Goal: Entertainment & Leisure: Browse casually

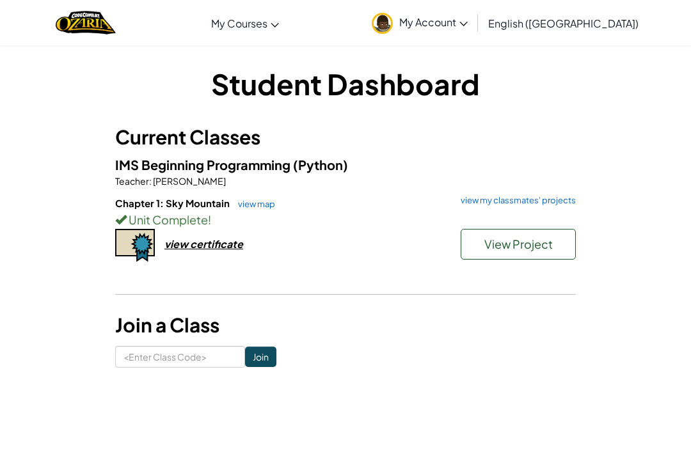
click at [248, 207] on link "view map" at bounding box center [253, 204] width 43 height 10
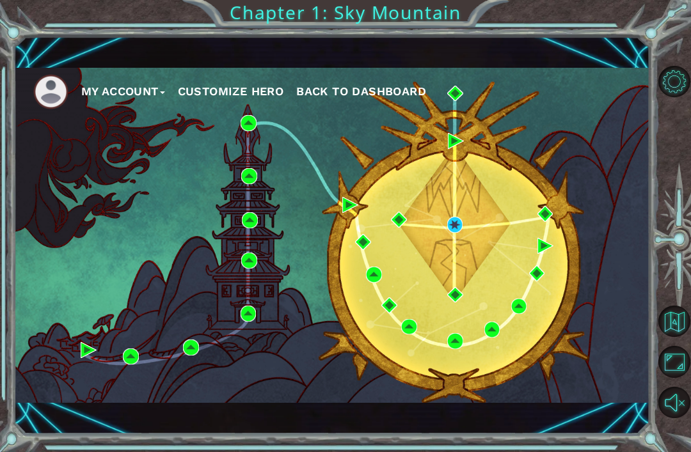
click at [332, 96] on span "Back to Dashboard" at bounding box center [361, 90] width 130 height 13
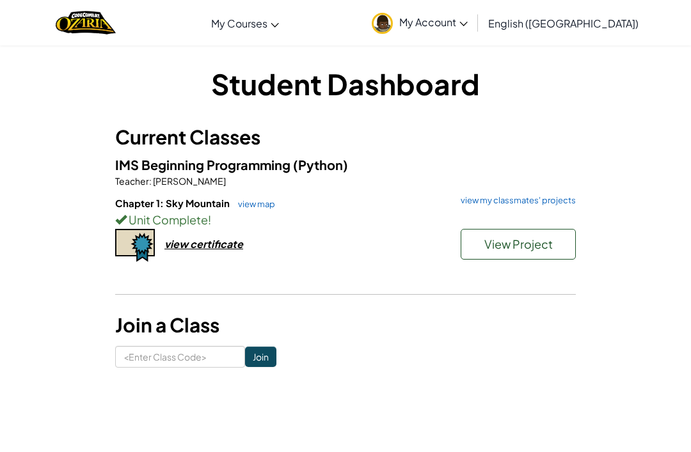
click at [468, 19] on span "My Account" at bounding box center [433, 21] width 68 height 13
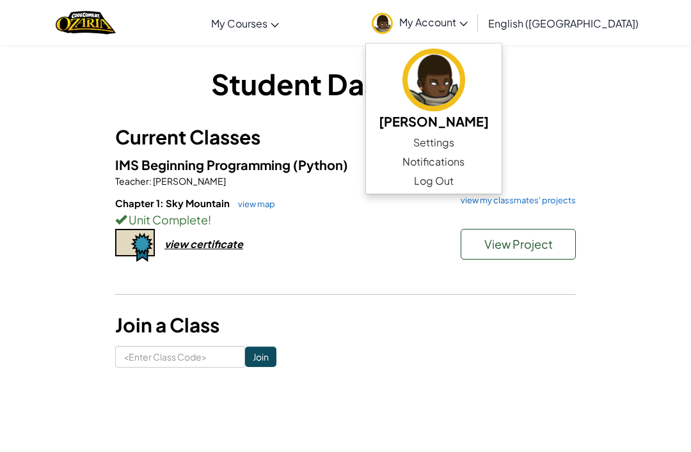
click at [465, 72] on img at bounding box center [433, 80] width 63 height 63
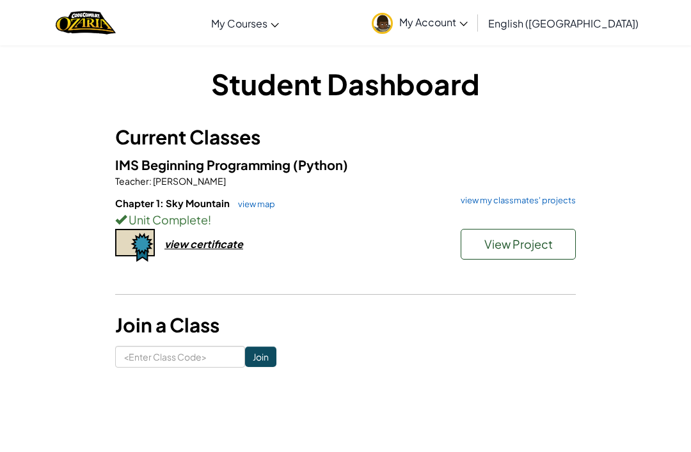
click at [390, 233] on div "Chapter 1: Sky Mountain view map view my classmates' projects Unit Complete ! V…" at bounding box center [345, 243] width 461 height 95
click at [393, 211] on div "Unit Complete !" at bounding box center [345, 219] width 461 height 19
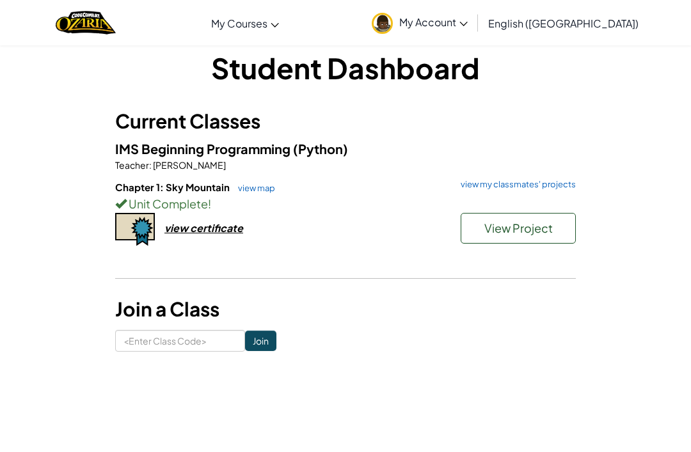
scroll to position [33, 0]
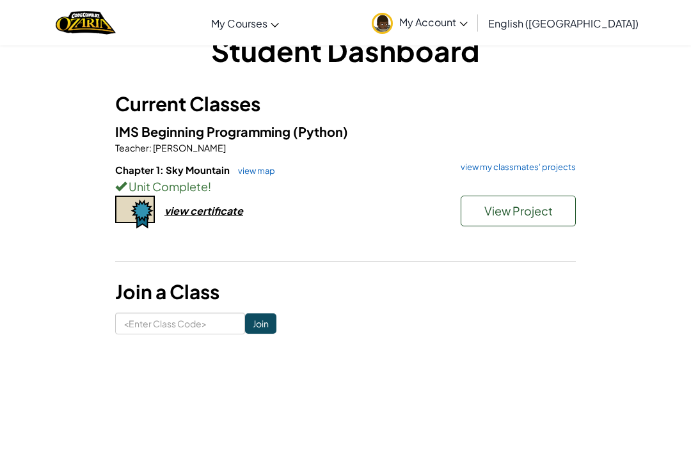
click at [556, 168] on link "view my classmates' projects" at bounding box center [515, 167] width 122 height 8
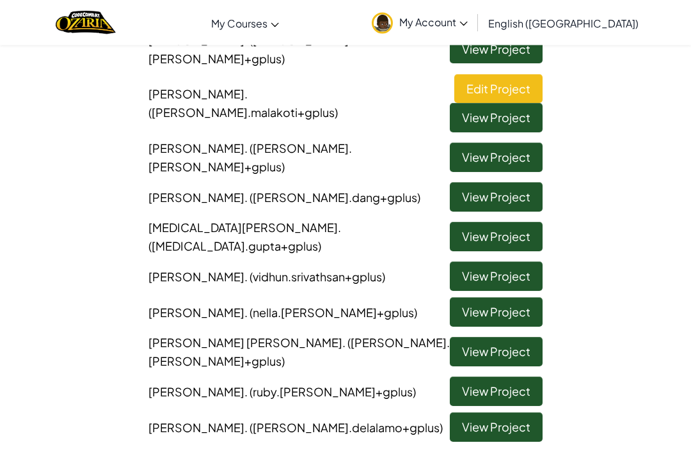
scroll to position [701, 0]
click at [514, 377] on link "View Project" at bounding box center [496, 391] width 93 height 29
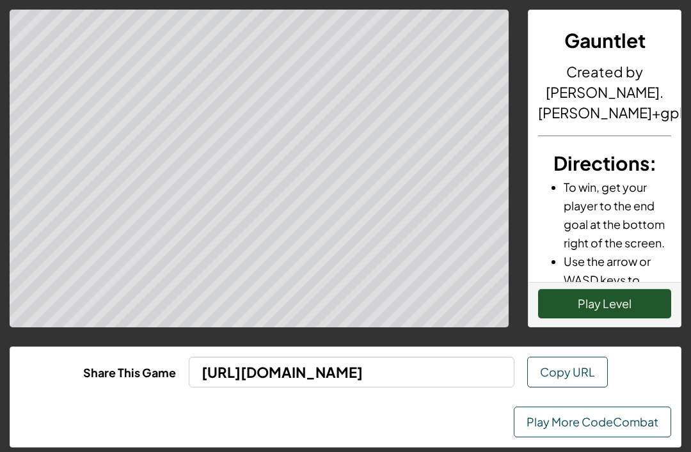
click at [634, 307] on button "Play Level" at bounding box center [604, 303] width 133 height 29
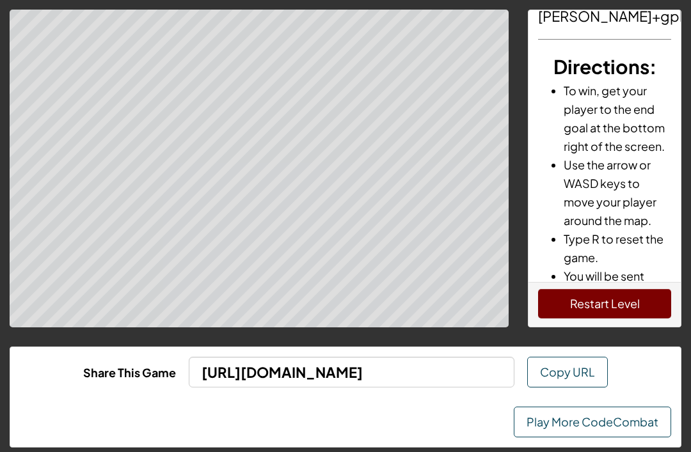
scroll to position [95, 0]
